Goal: Find specific page/section: Find specific page/section

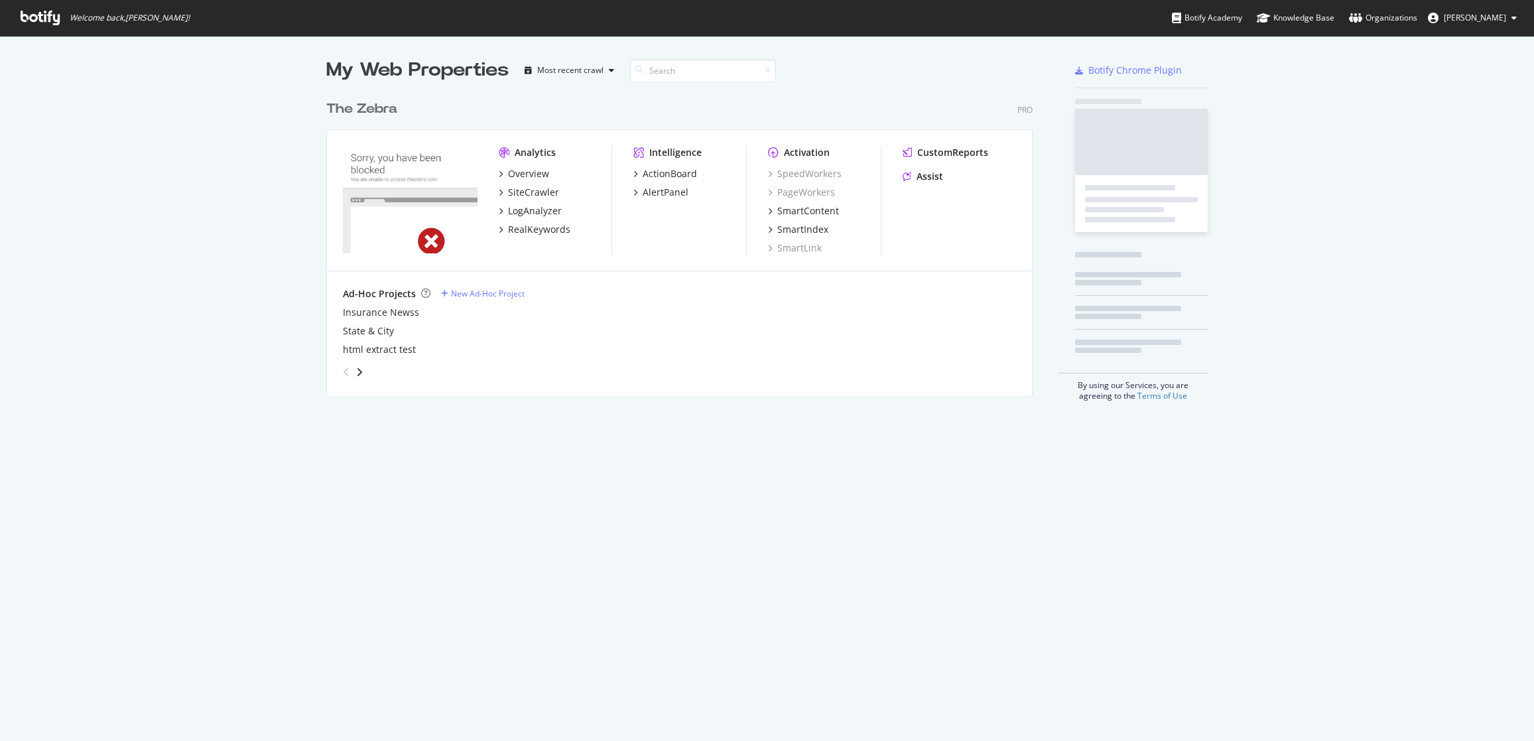
scroll to position [312, 717]
